Goal: Task Accomplishment & Management: Use online tool/utility

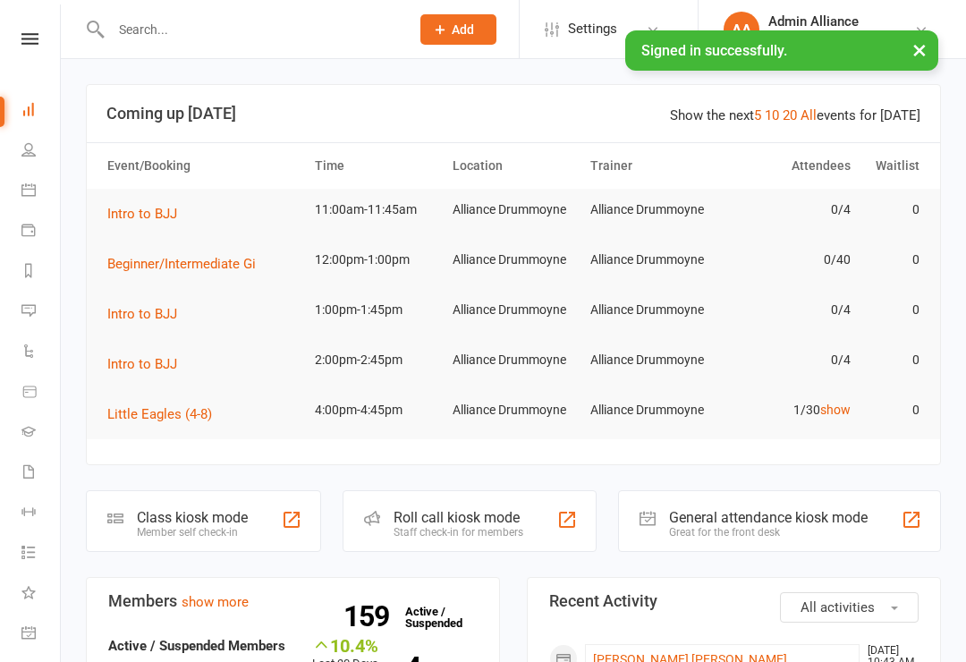
click at [223, 538] on div "Class kiosk mode Member self check-in" at bounding box center [203, 521] width 235 height 62
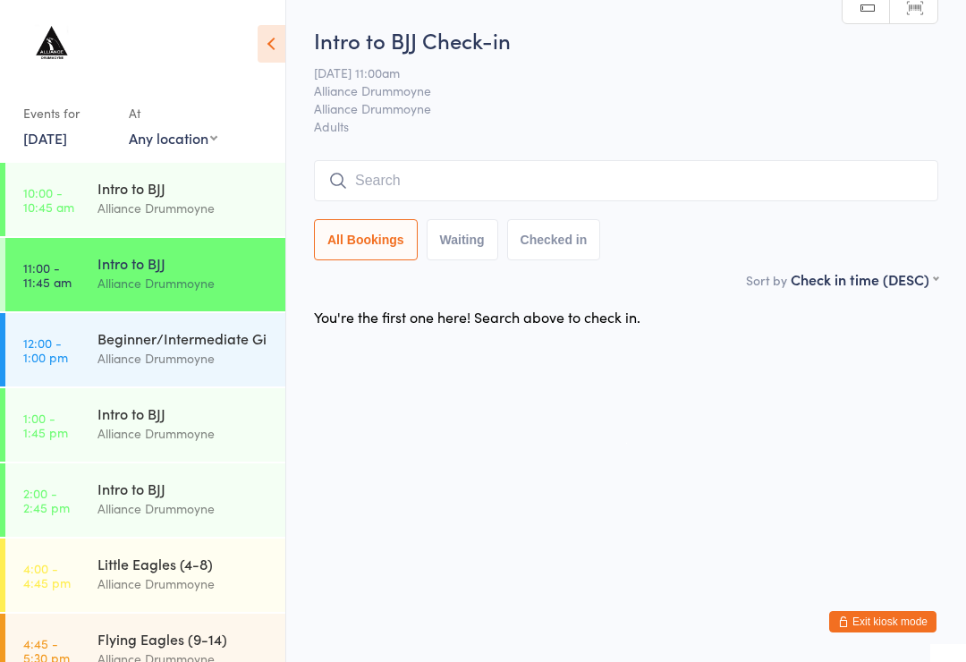
click at [198, 376] on div "Beginner/Intermediate Gi Alliance Drummoyne" at bounding box center [192, 348] width 188 height 71
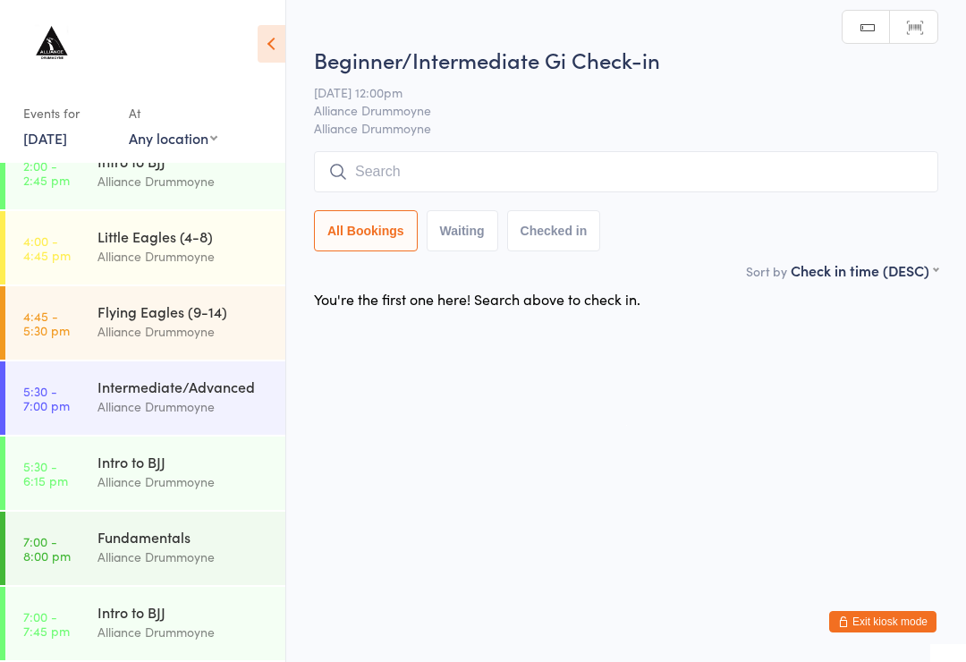
scroll to position [328, 0]
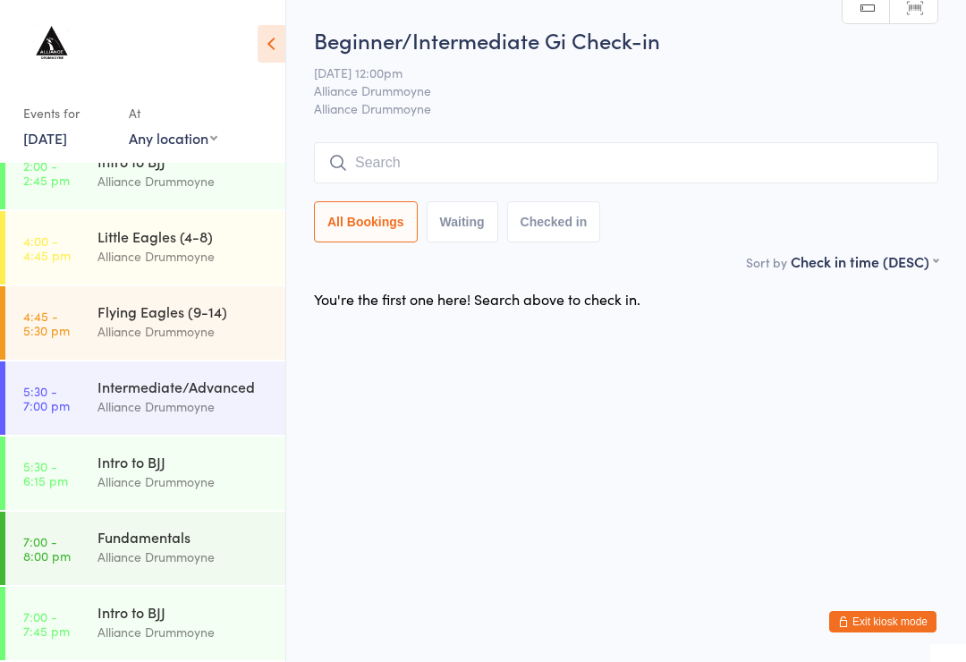
click at [710, 128] on div "Beginner/Intermediate Gi Check-in [DATE] 12:00pm Alliance Drummoyne Alliance Dr…" at bounding box center [626, 138] width 625 height 226
click at [685, 159] on input "search" at bounding box center [626, 162] width 625 height 41
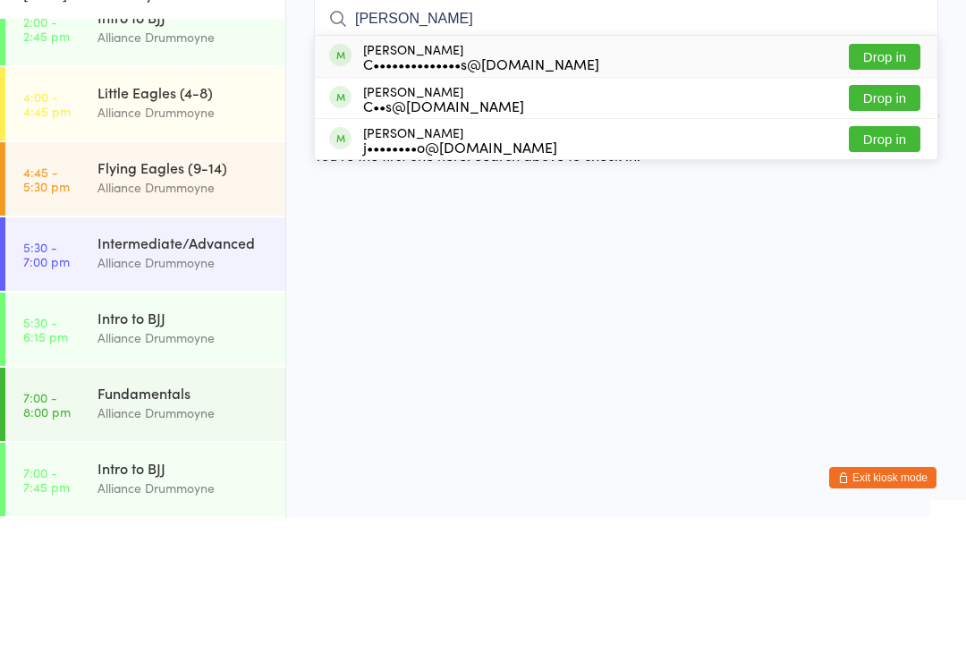
type input "[PERSON_NAME]"
click at [887, 229] on button "Drop in" at bounding box center [885, 242] width 72 height 26
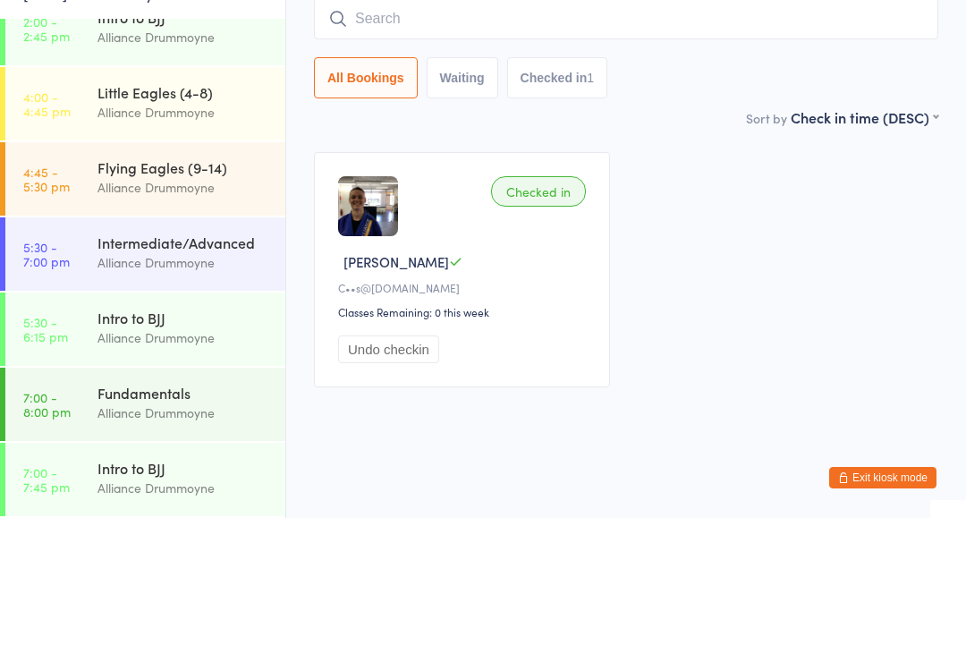
click at [630, 142] on input "search" at bounding box center [626, 162] width 625 height 41
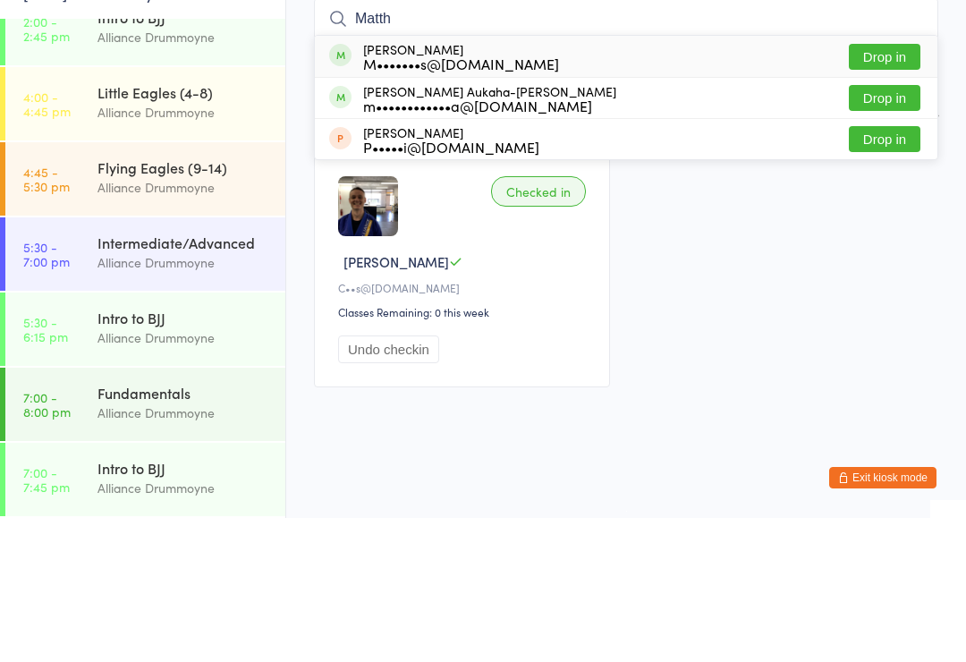
type input "Matth"
click at [893, 229] on button "Drop in" at bounding box center [885, 242] width 72 height 26
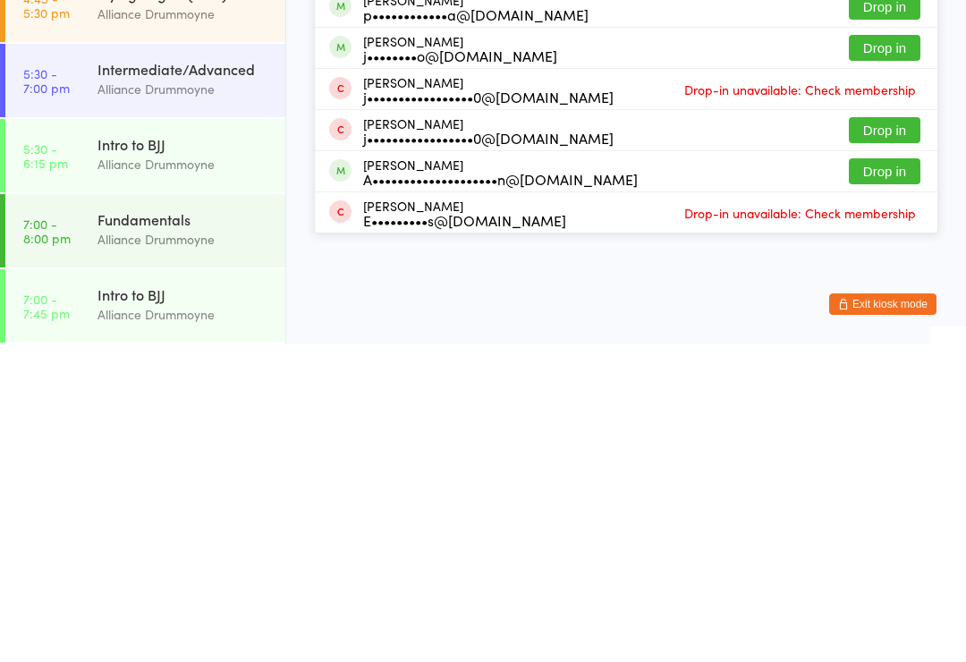
type input "Alexa"
click at [874, 476] on button "Drop in" at bounding box center [885, 489] width 72 height 26
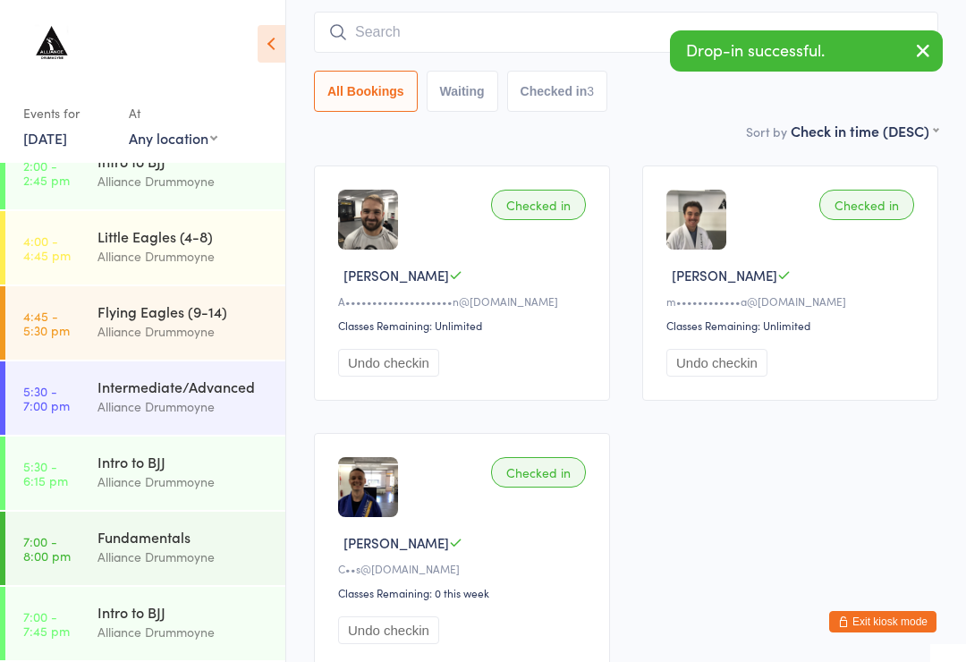
scroll to position [0, 0]
